Goal: Navigation & Orientation: Find specific page/section

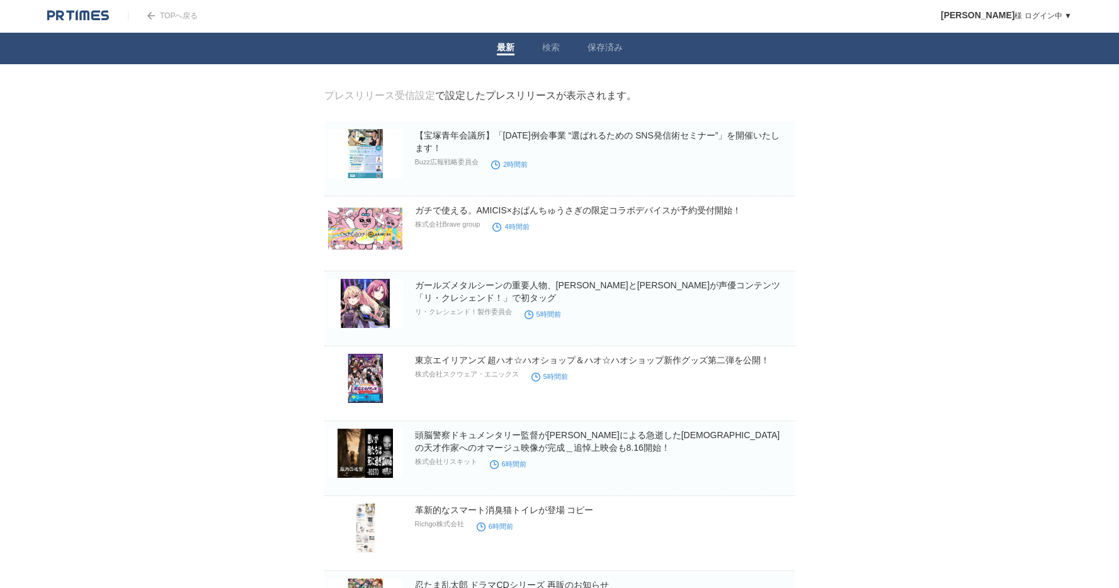
click at [611, 47] on link "保存済み" at bounding box center [604, 48] width 35 height 13
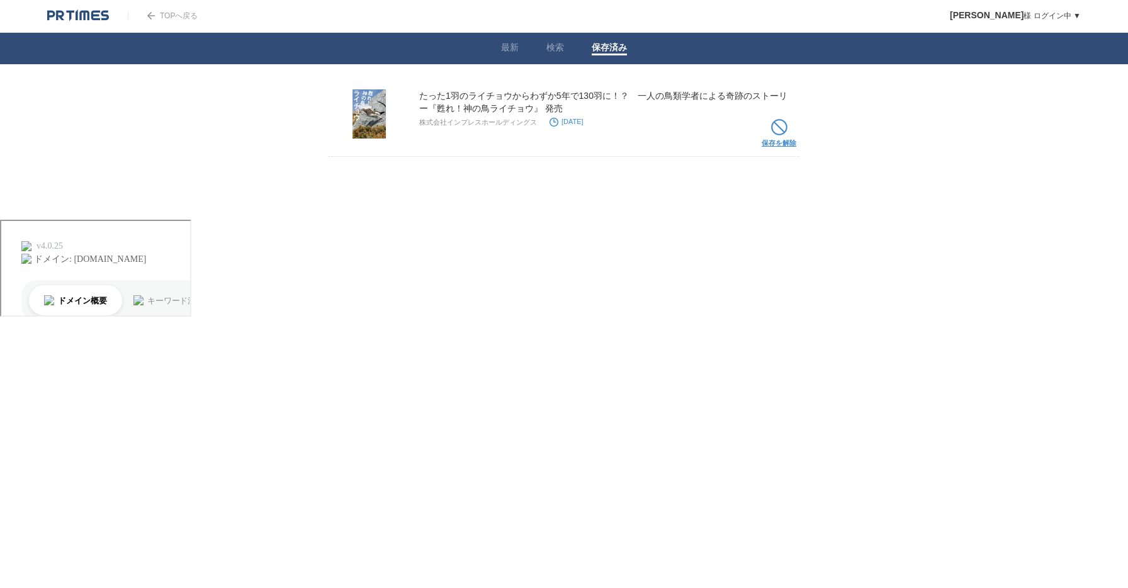
click at [789, 127] on link "保存を解除" at bounding box center [779, 136] width 35 height 40
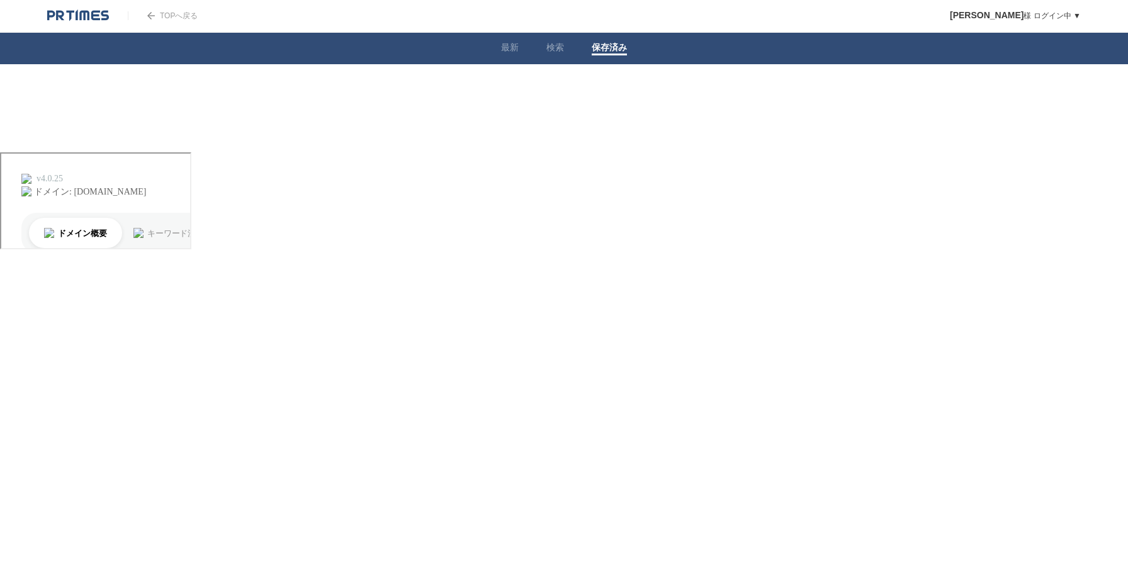
click at [503, 48] on link "最新" at bounding box center [510, 48] width 18 height 13
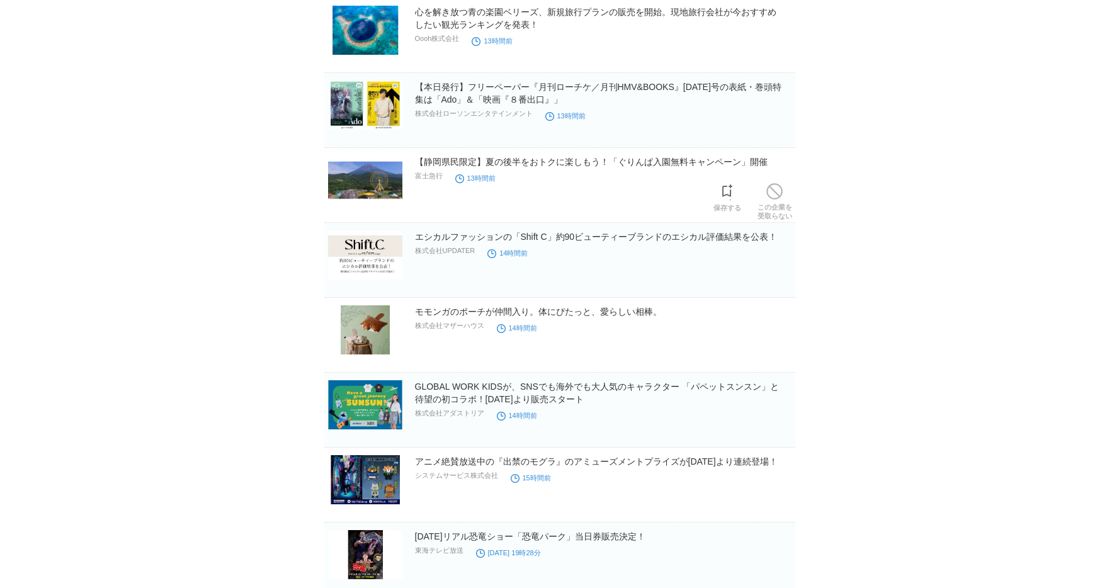
scroll to position [2206, 0]
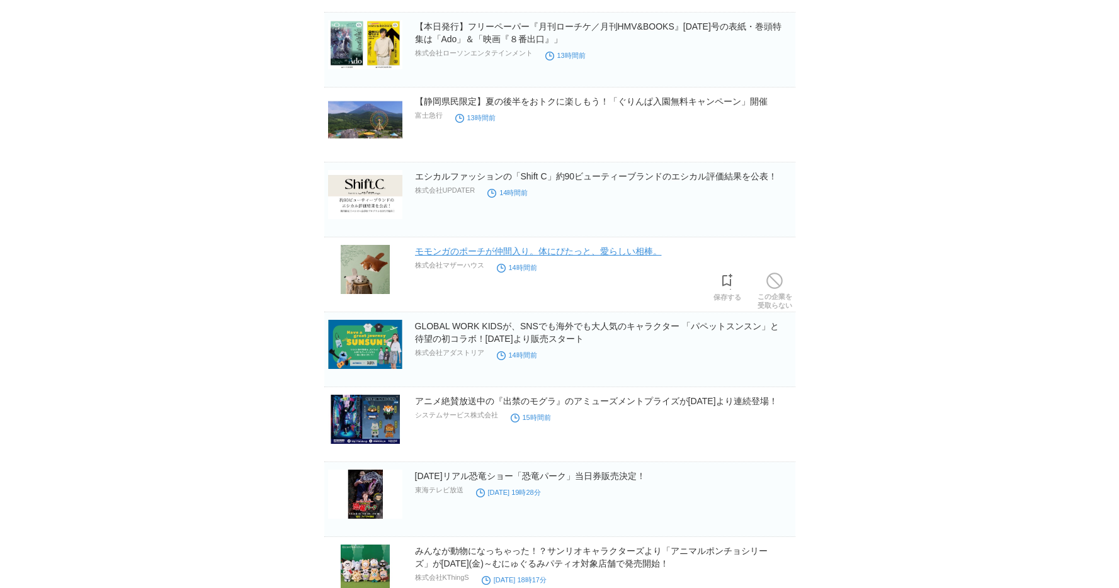
click at [521, 255] on link "モモンガのポーチが仲間入り。体にぴたっと、愛らしい相棒。" at bounding box center [538, 251] width 247 height 10
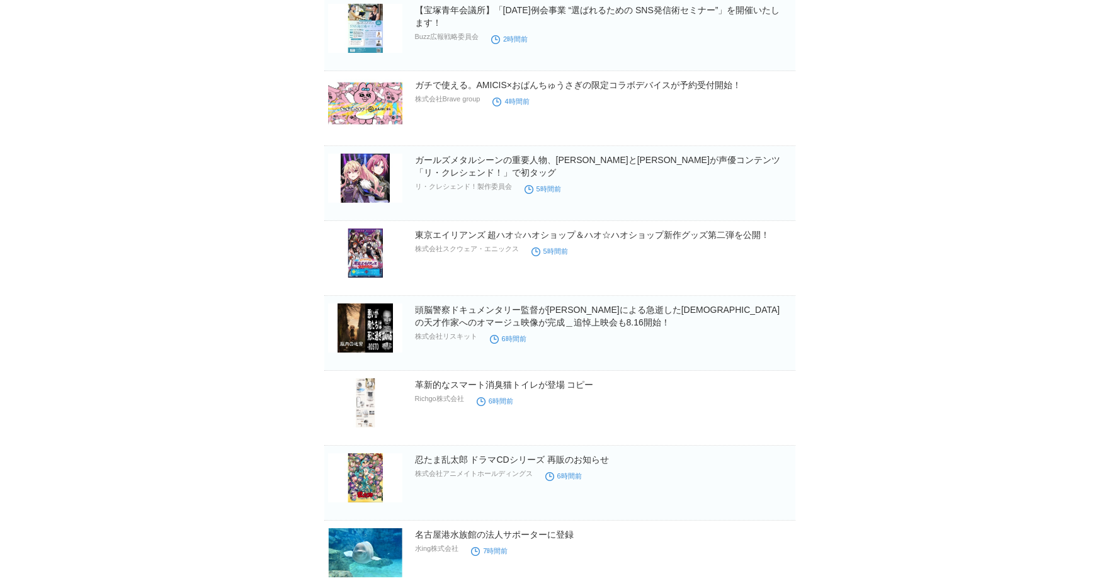
scroll to position [0, 0]
